Goal: Task Accomplishment & Management: Manage account settings

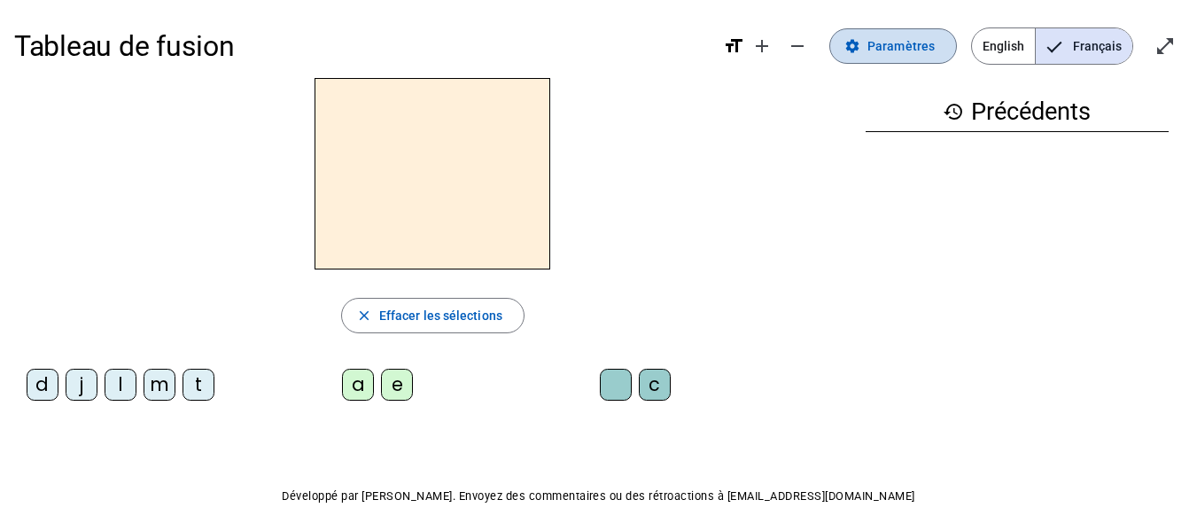
click at [881, 51] on span "Paramètres" at bounding box center [901, 45] width 67 height 21
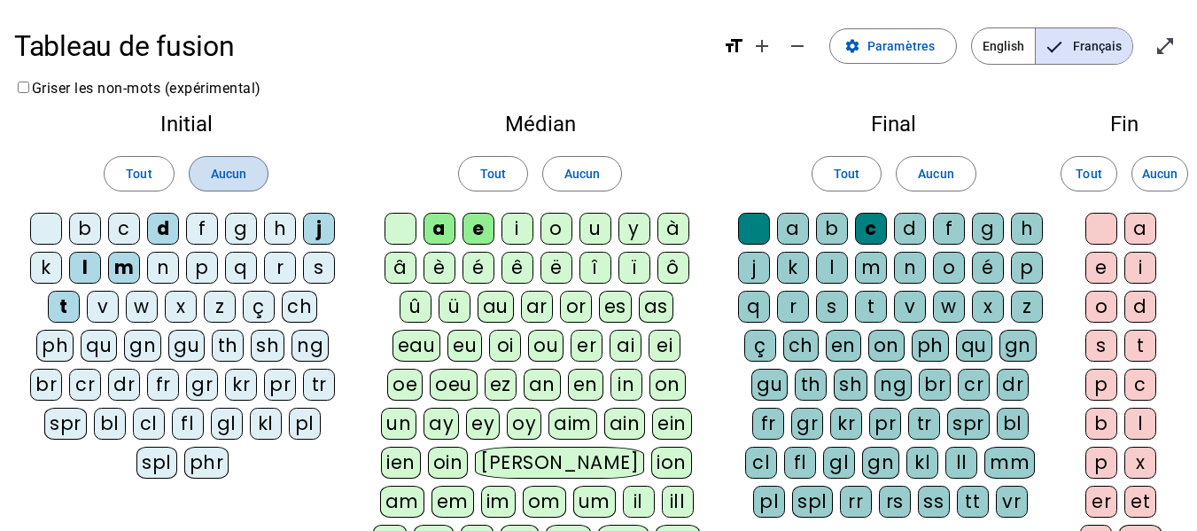
click at [233, 174] on span "Aucun" at bounding box center [228, 173] width 35 height 21
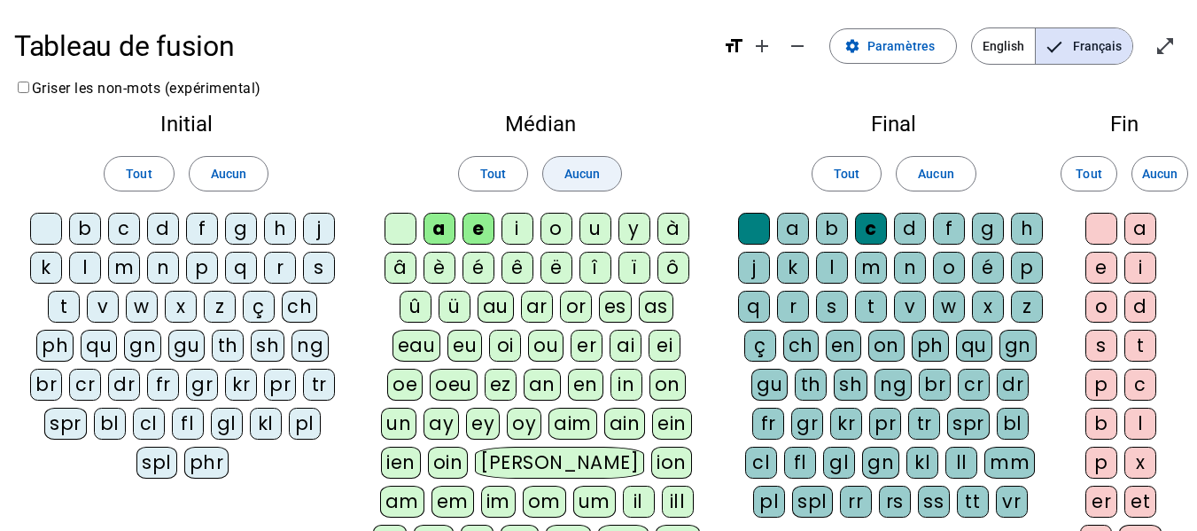
click at [577, 171] on span "Aucun" at bounding box center [582, 173] width 35 height 21
click at [948, 172] on span "Aucun" at bounding box center [935, 173] width 35 height 21
click at [160, 232] on div "d" at bounding box center [163, 229] width 32 height 32
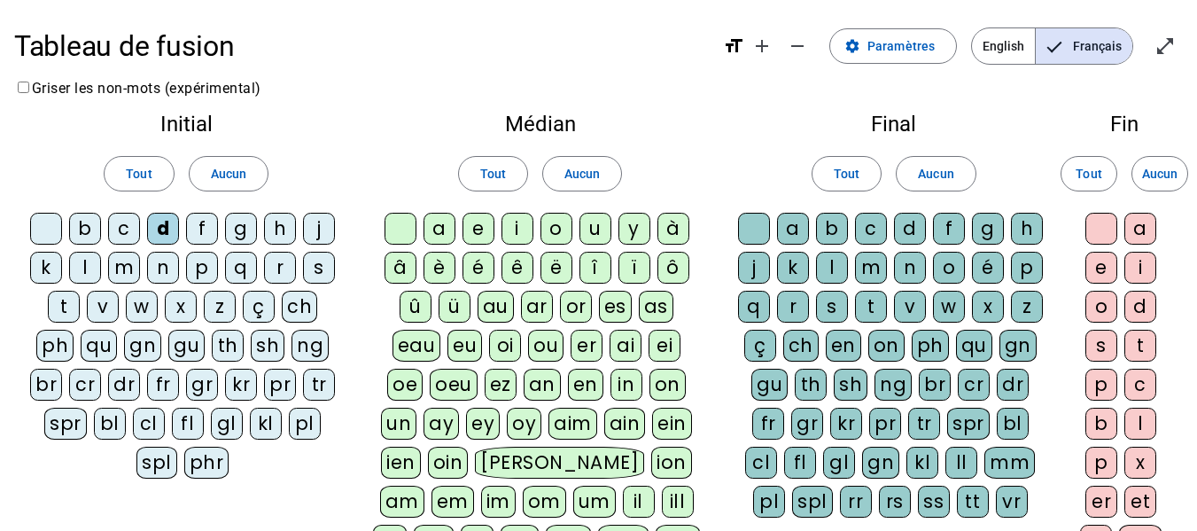
click at [81, 269] on div "l" at bounding box center [85, 268] width 32 height 32
click at [58, 306] on div "t" at bounding box center [64, 307] width 32 height 32
drag, startPoint x: 439, startPoint y: 231, endPoint x: 461, endPoint y: 225, distance: 23.0
click at [440, 230] on div "a" at bounding box center [440, 229] width 32 height 32
click at [479, 227] on div "e" at bounding box center [479, 229] width 32 height 32
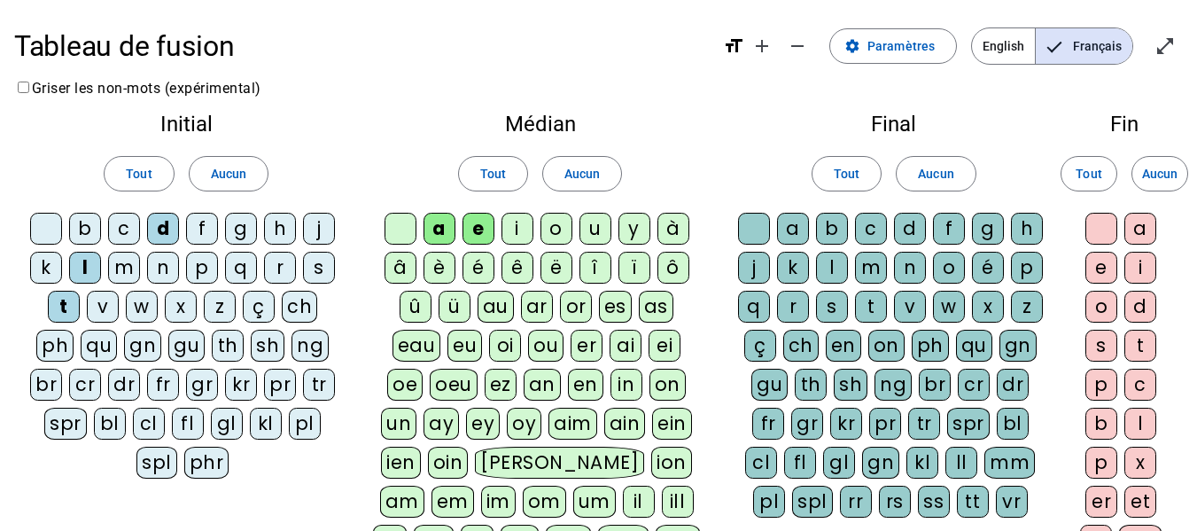
click at [599, 229] on div "u" at bounding box center [596, 229] width 32 height 32
click at [741, 222] on div at bounding box center [754, 229] width 32 height 32
click at [866, 224] on div "c" at bounding box center [871, 229] width 32 height 32
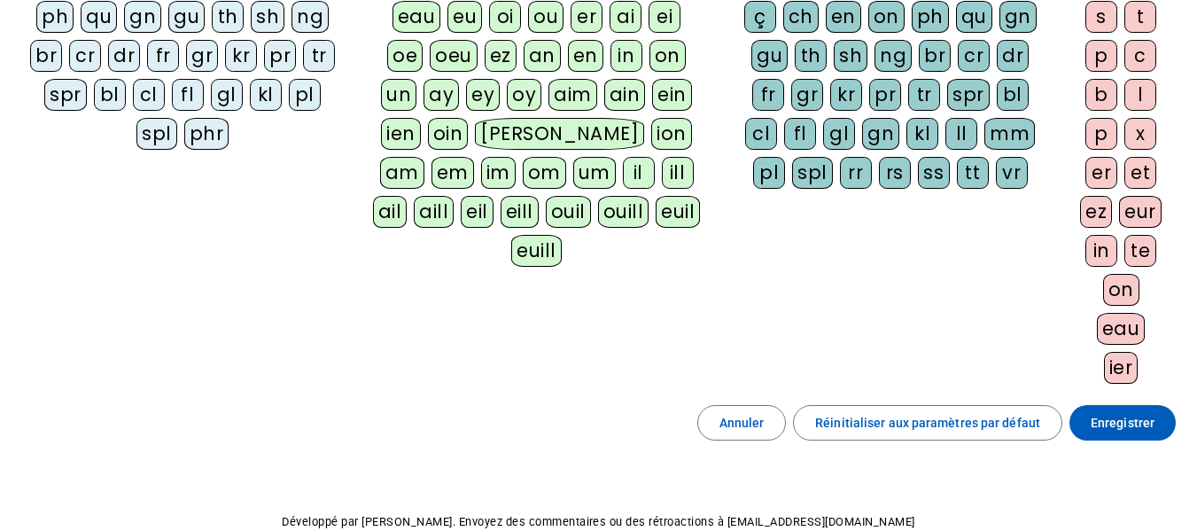
scroll to position [425, 0]
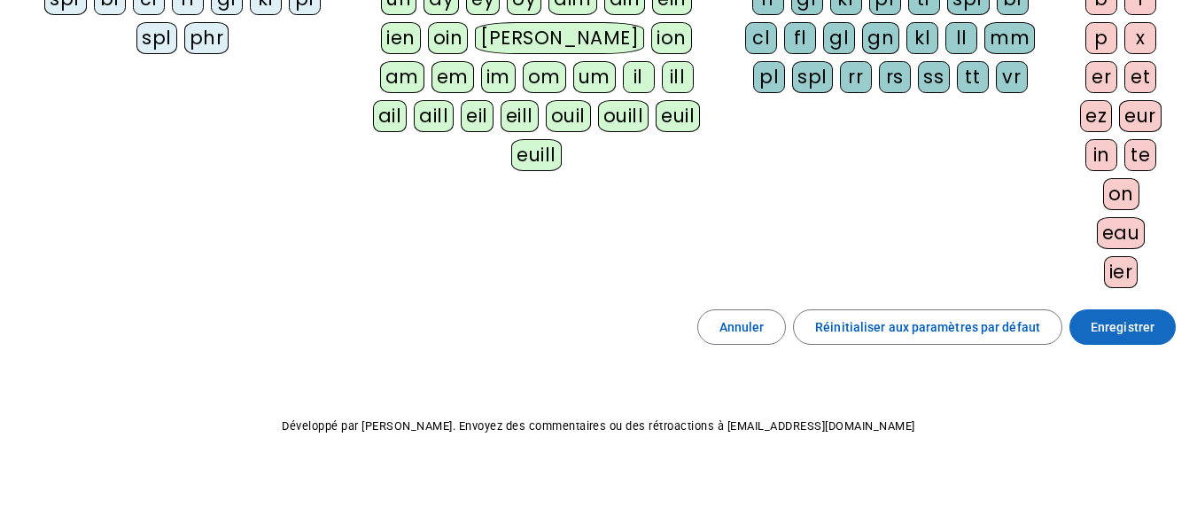
click at [1118, 323] on span "Enregistrer" at bounding box center [1123, 326] width 64 height 21
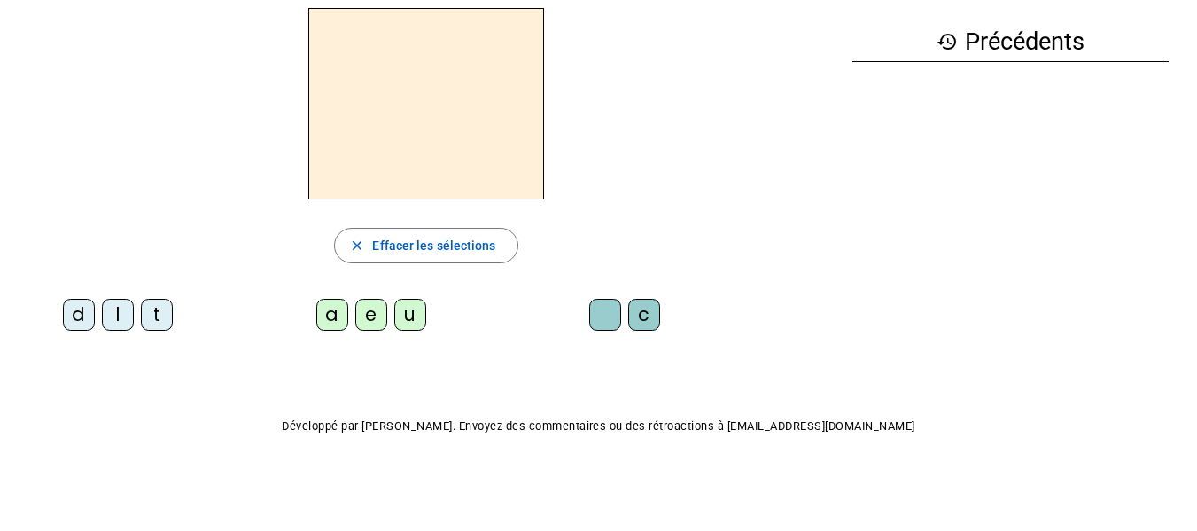
scroll to position [70, 0]
